Goal: Information Seeking & Learning: Learn about a topic

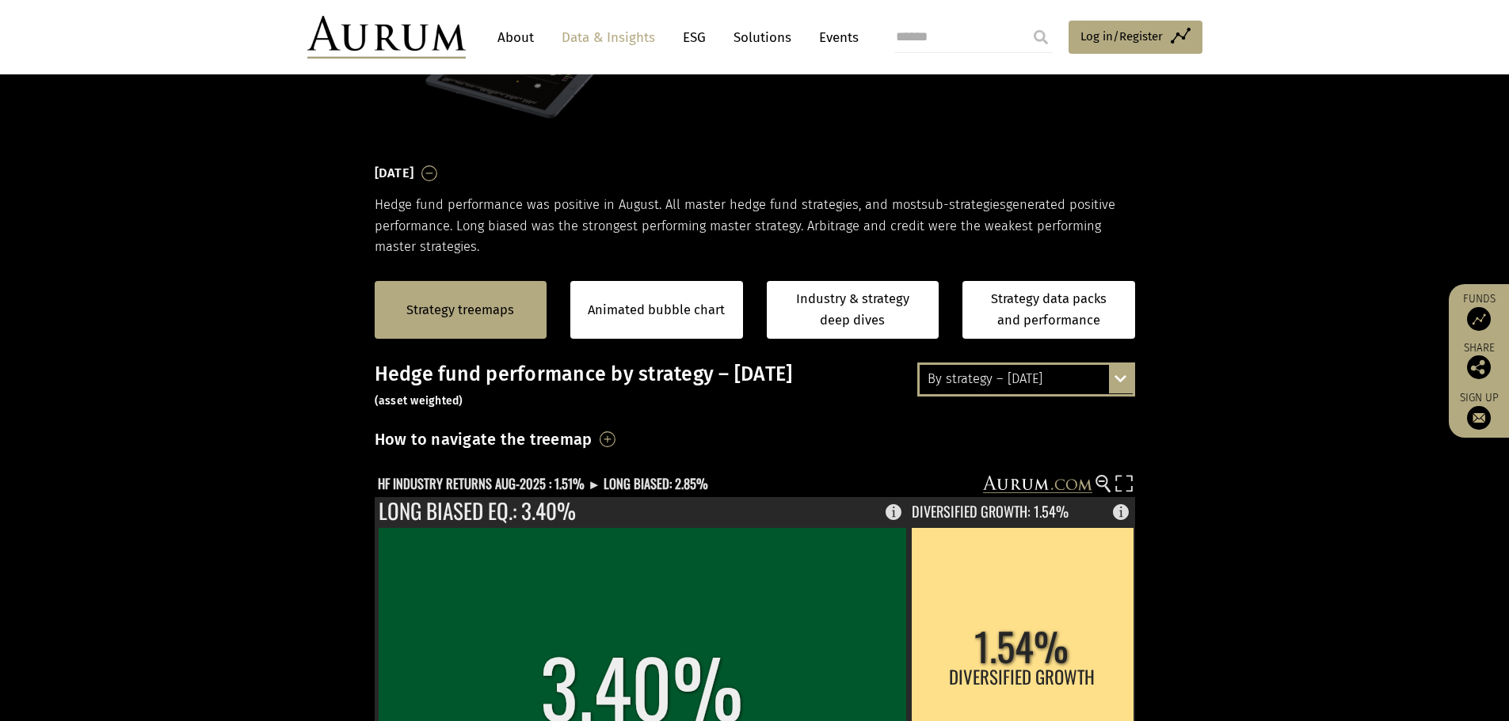
scroll to position [158, 0]
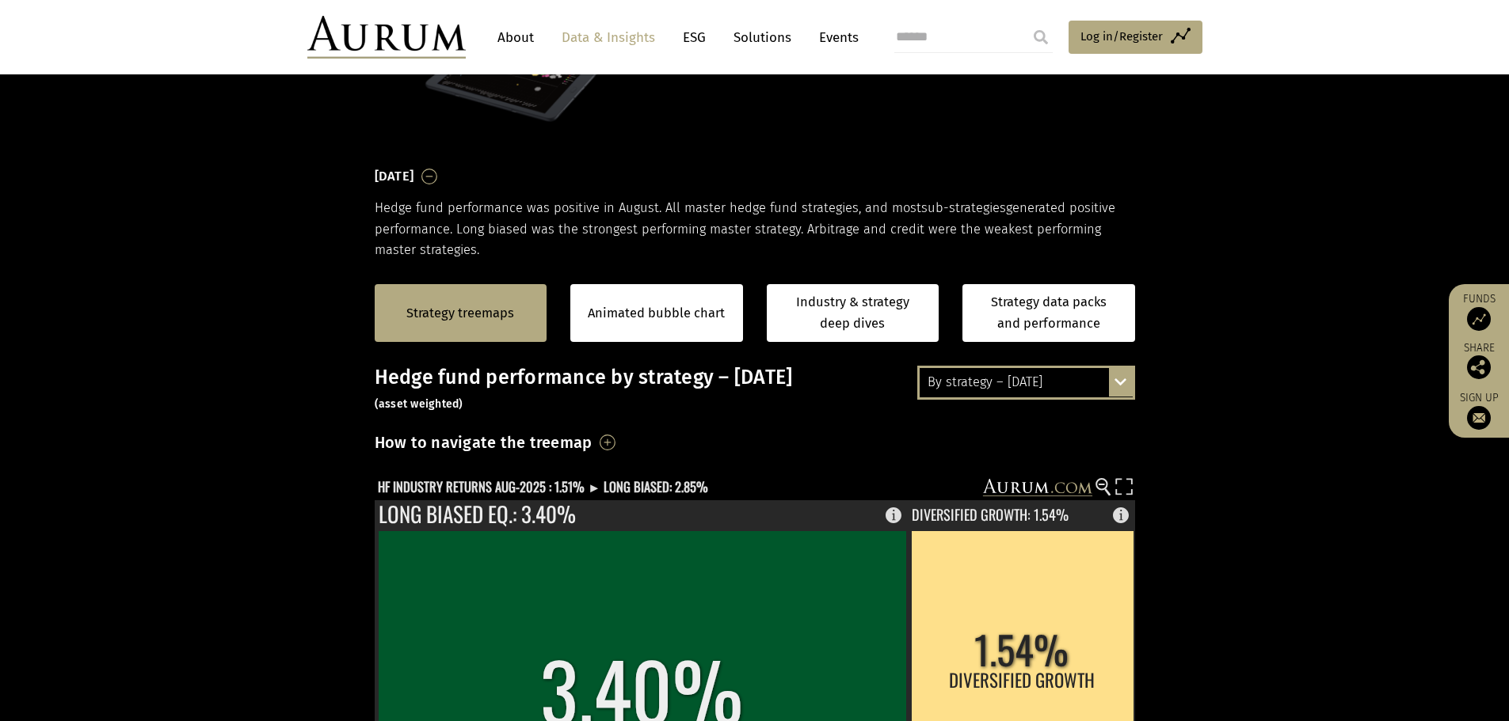
click at [1057, 389] on div "By strategy – [DATE]" at bounding box center [1025, 382] width 213 height 29
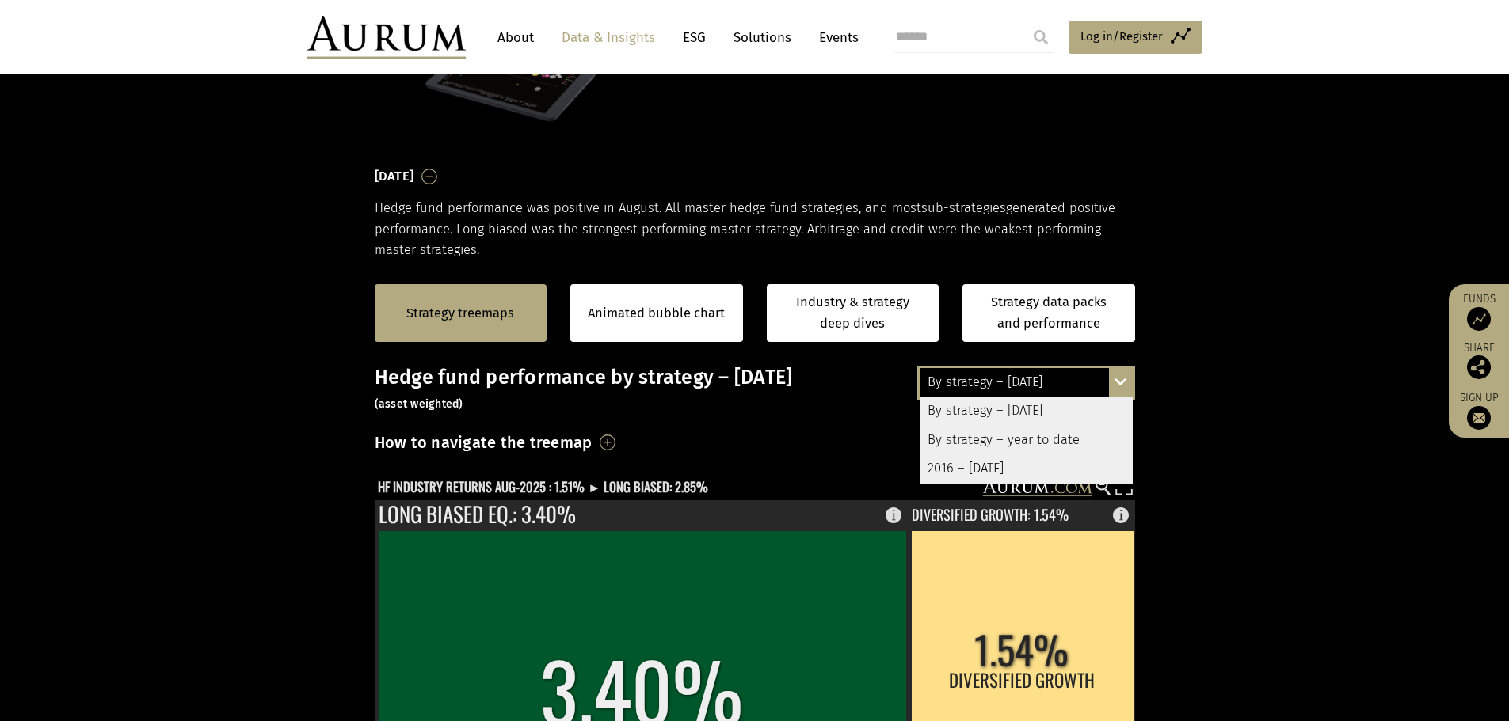
click at [1058, 438] on div "By strategy – year to date" at bounding box center [1025, 440] width 213 height 29
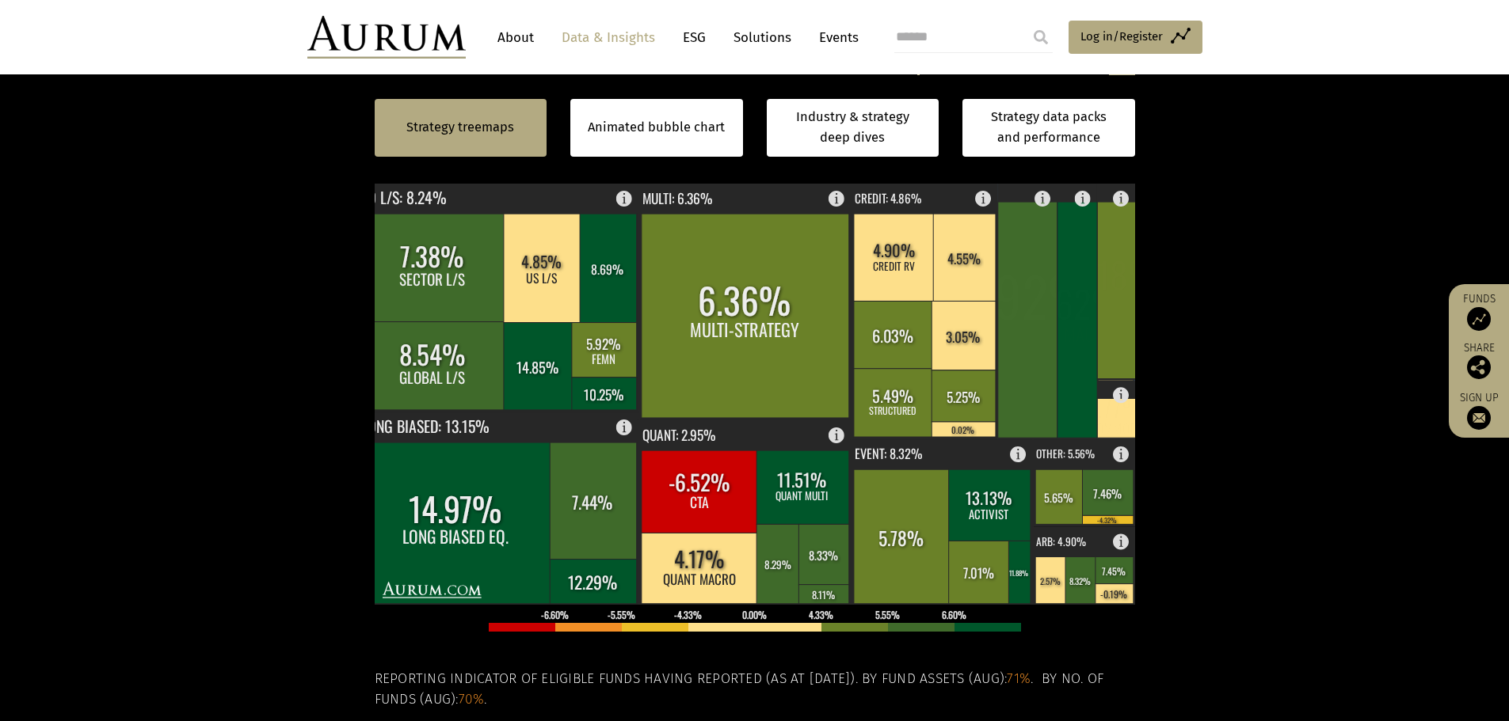
scroll to position [317, 0]
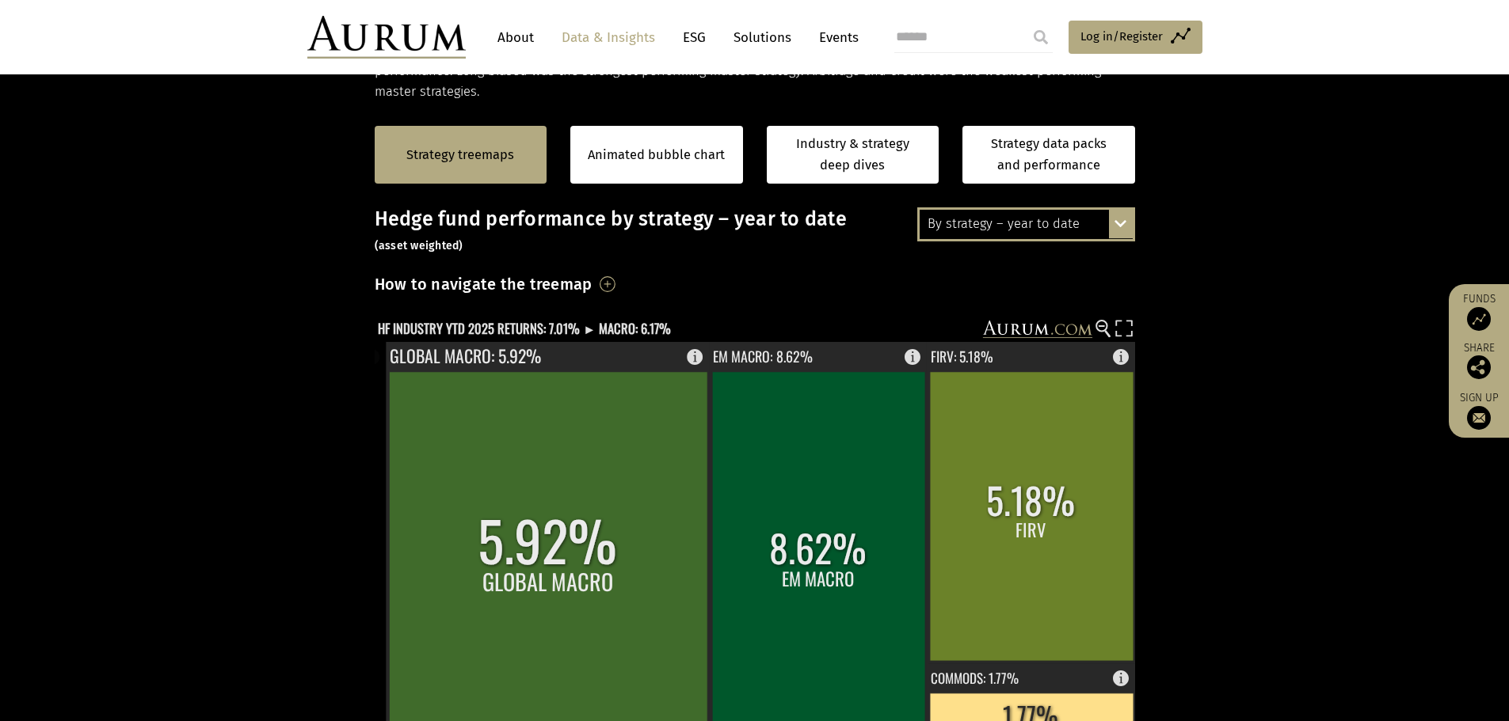
click at [1091, 223] on div "By strategy – year to date" at bounding box center [1025, 224] width 213 height 29
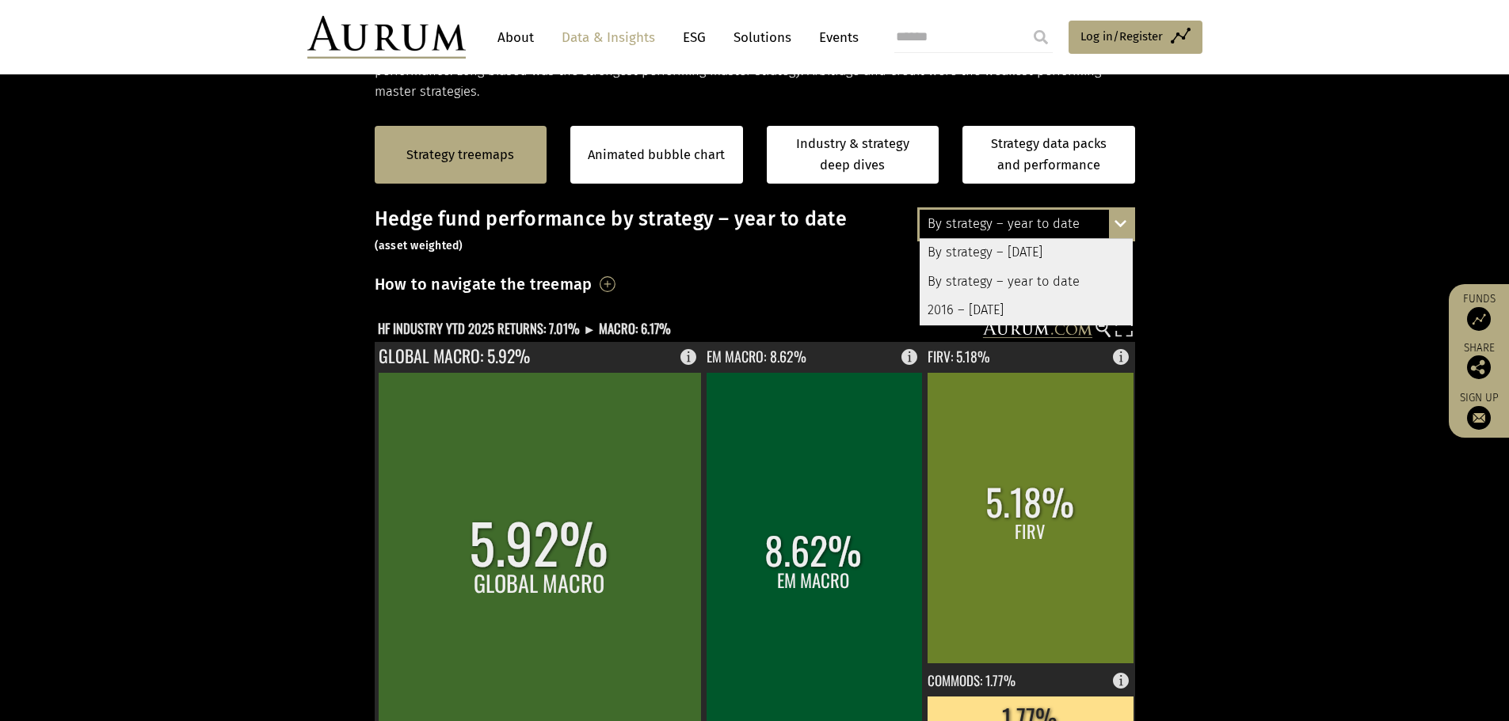
click at [1069, 307] on div "2016 – [DATE]" at bounding box center [1025, 310] width 213 height 29
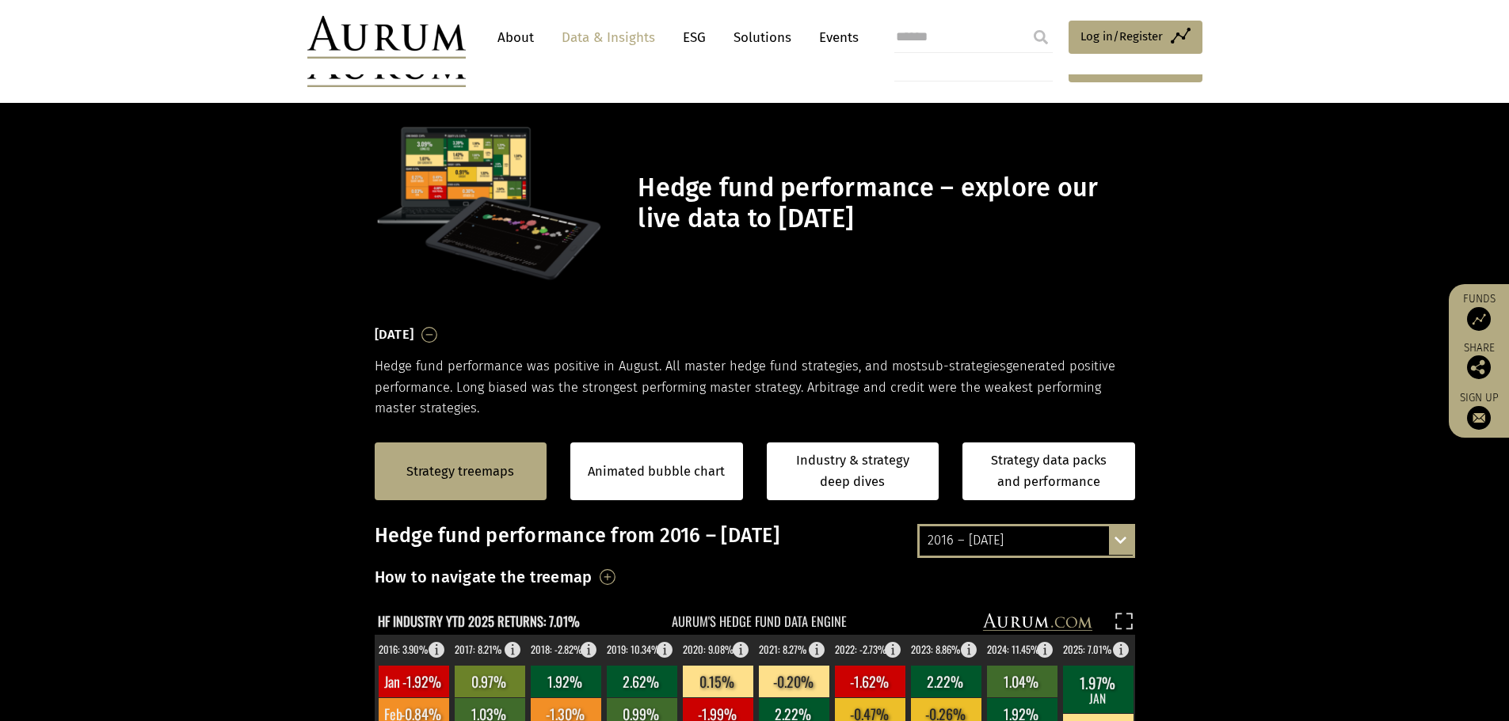
scroll to position [317, 0]
